Goal: Find specific page/section: Find specific page/section

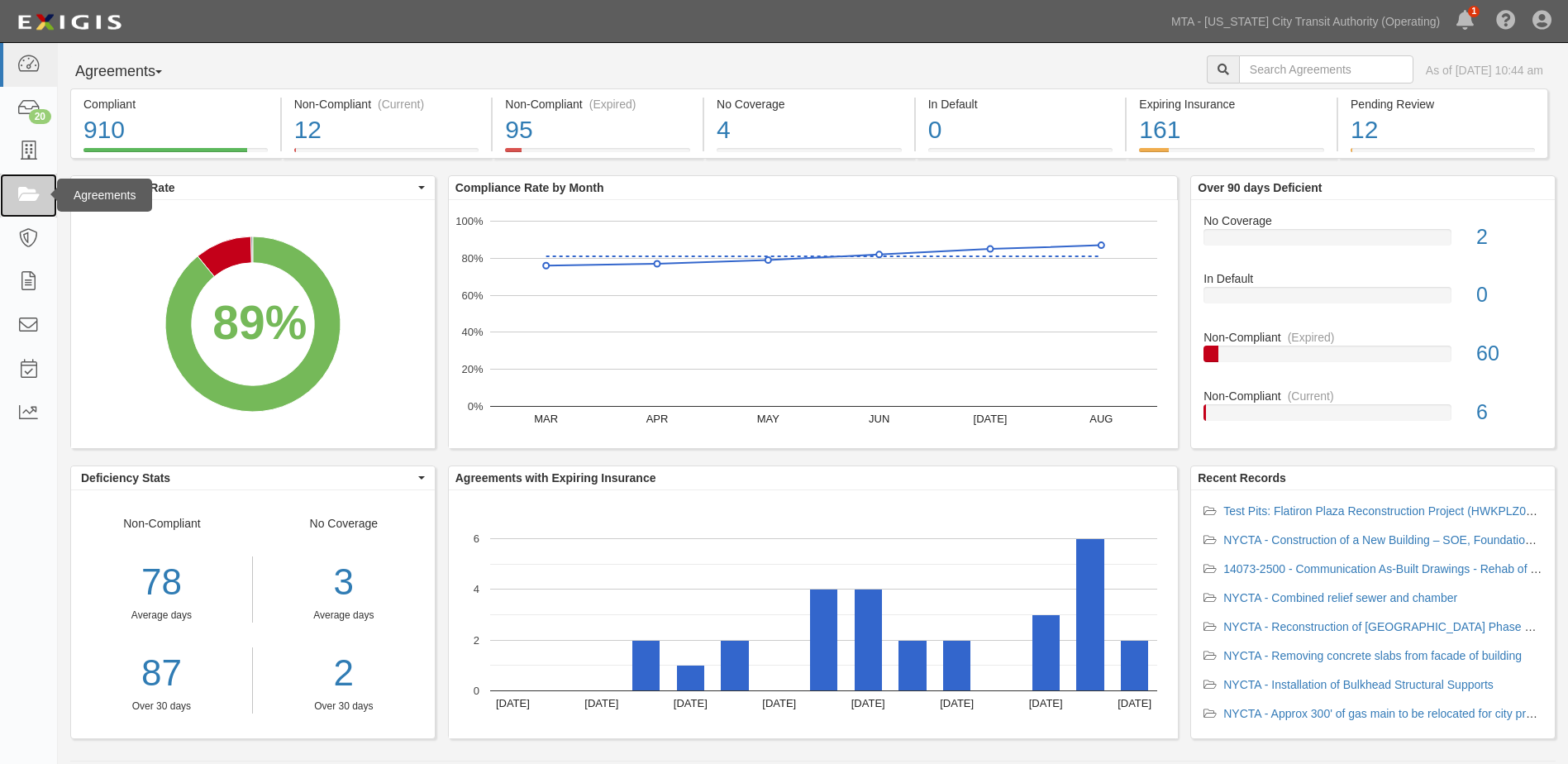
click at [20, 198] on icon at bounding box center [28, 196] width 23 height 19
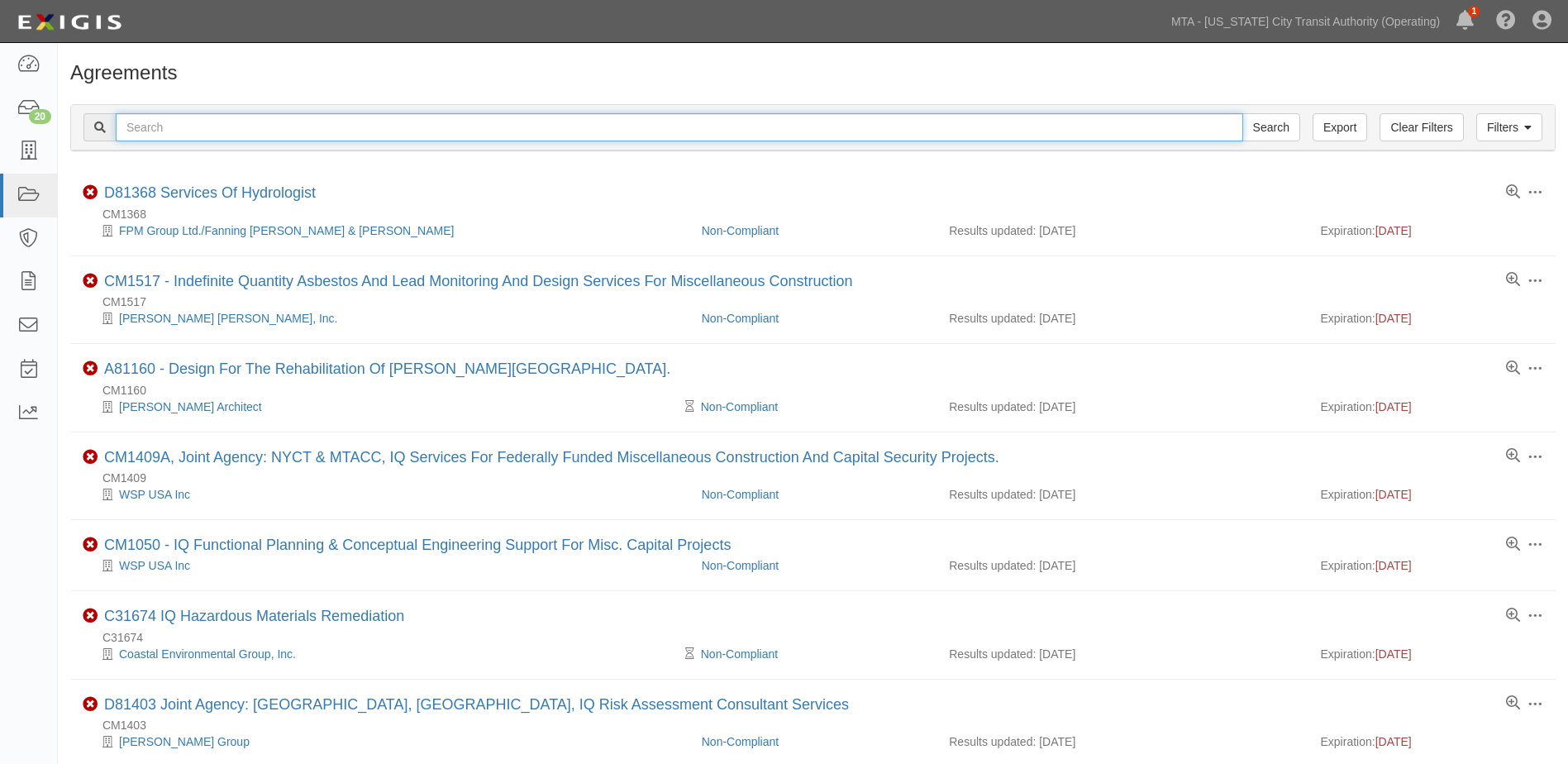
click at [138, 130] on input "text" at bounding box center [679, 128] width 1128 height 28
type input "ins1599"
click at [1243, 114] on input "Search" at bounding box center [1272, 128] width 58 height 28
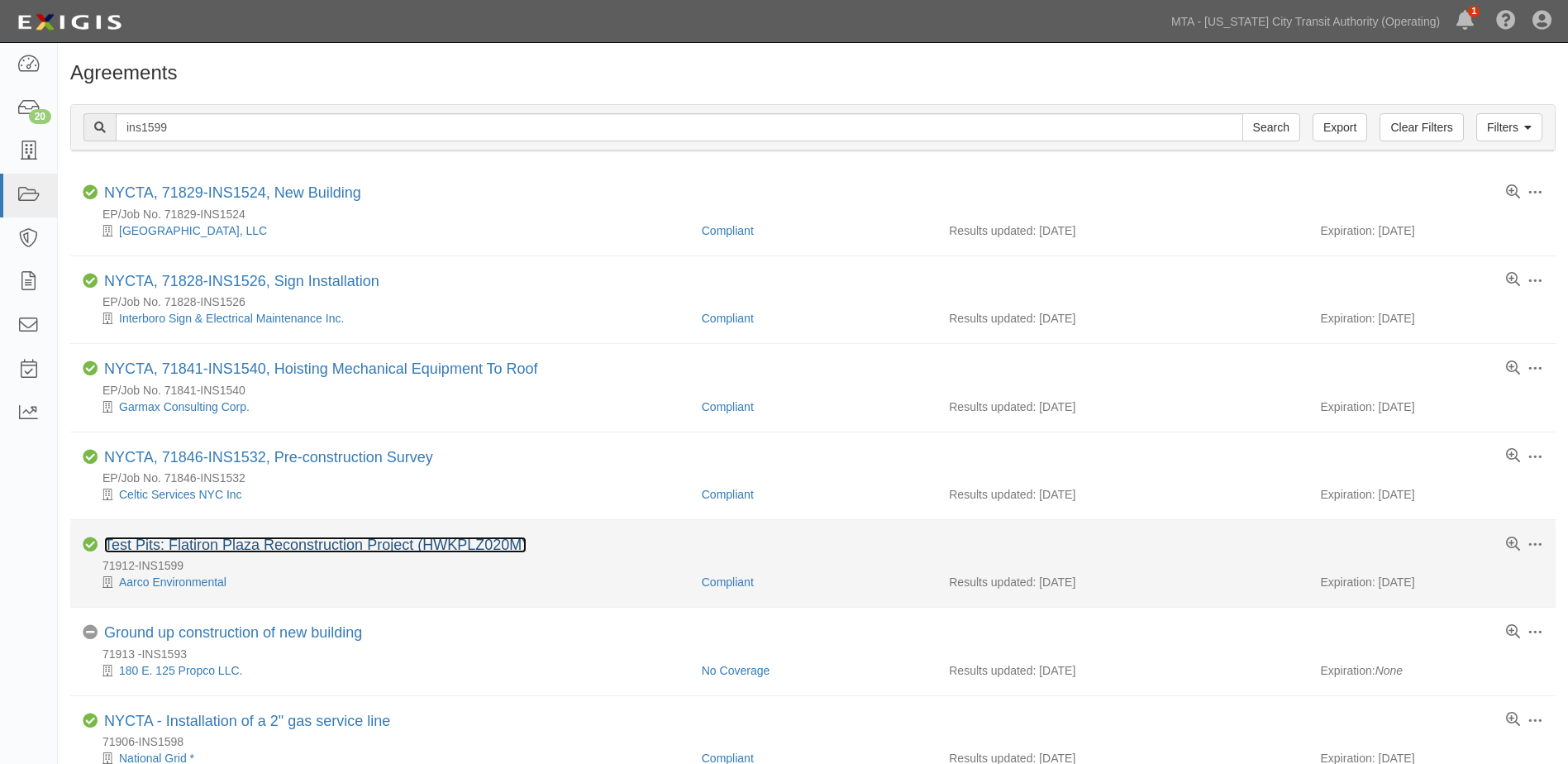
drag, startPoint x: 335, startPoint y: 546, endPoint x: 335, endPoint y: 538, distance: 8.0
click at [336, 546] on link "Test Pits: Flatiron Plaza Reconstruction Project (HWKPLZ020M)" at bounding box center [316, 545] width 423 height 17
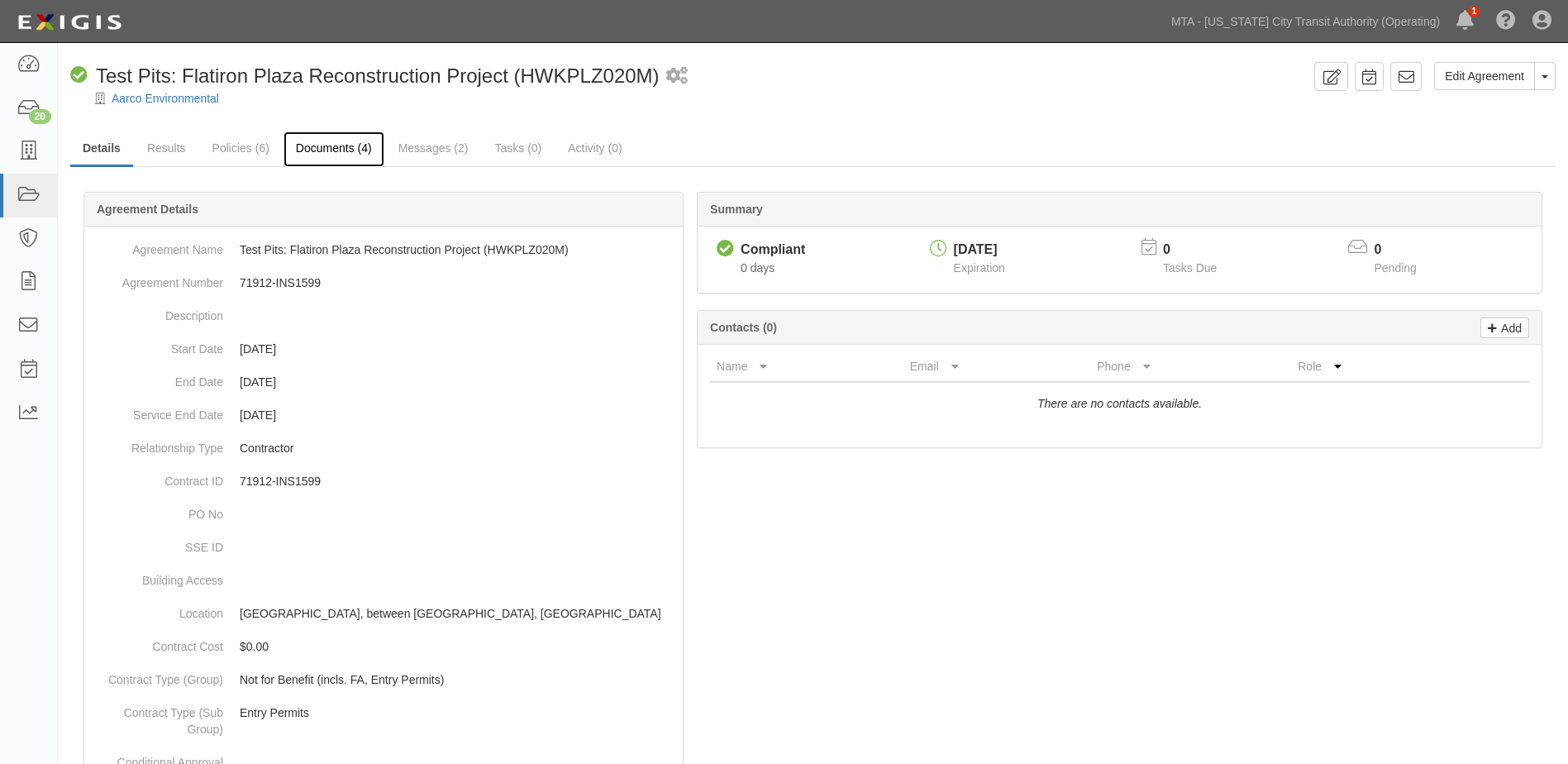
click at [318, 150] on link "Documents (4)" at bounding box center [334, 149] width 101 height 35
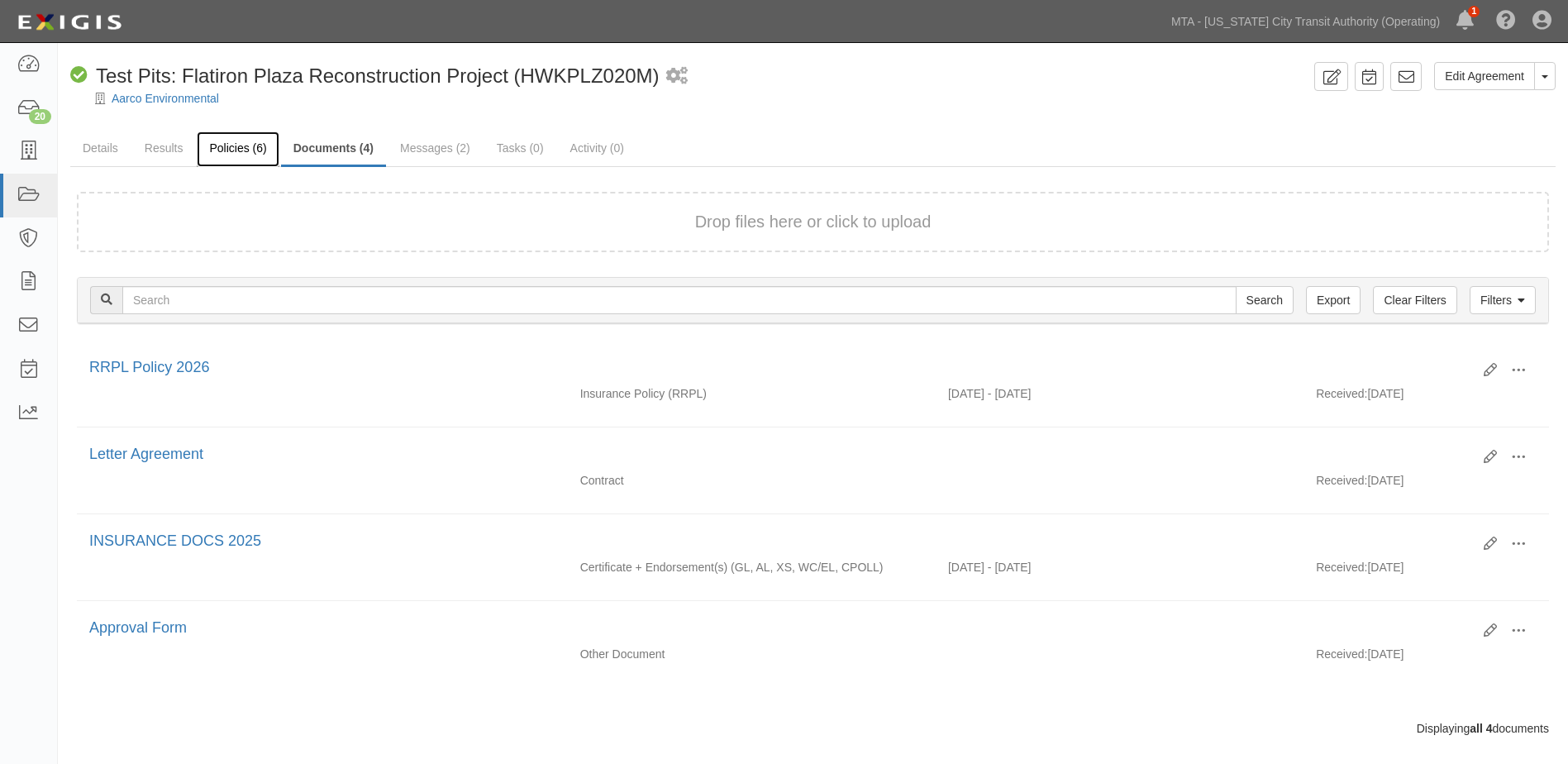
click at [241, 154] on link "Policies (6)" at bounding box center [237, 149] width 82 height 35
